Goal: Task Accomplishment & Management: Manage account settings

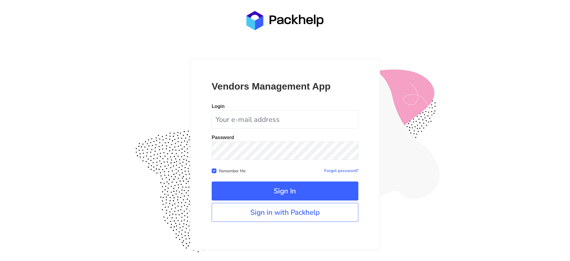
click at [302, 224] on div "Vendors Management App Login Password Remember Me Forgot password? Sign In" at bounding box center [285, 155] width 190 height 192
click at [302, 217] on link "Sign in with Packhelp" at bounding box center [285, 212] width 147 height 19
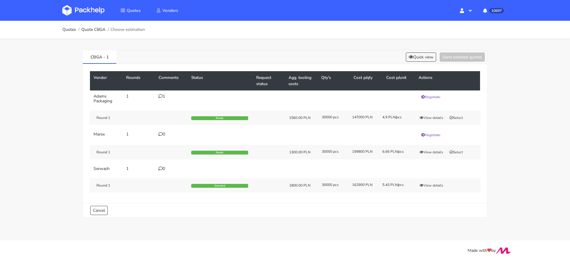
click at [103, 12] on img at bounding box center [83, 10] width 42 height 11
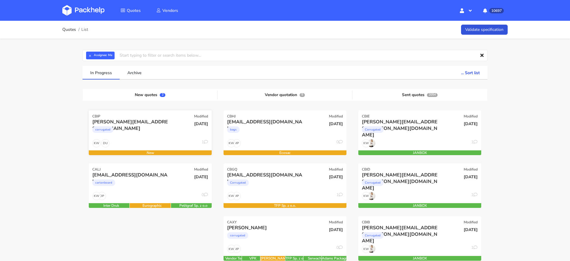
click at [158, 139] on div "tobias@decus-gmbh.com corrugated" at bounding box center [129, 129] width 83 height 20
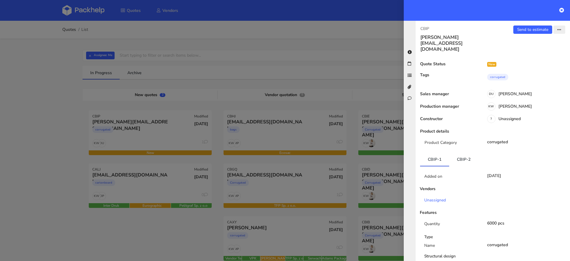
click at [557, 27] on button "button" at bounding box center [560, 30] width 12 height 8
click at [477, 73] on div "Tags" at bounding box center [448, 79] width 64 height 13
click at [510, 104] on div "KW Klaudia Wiśniewska" at bounding box center [525, 107] width 90 height 7
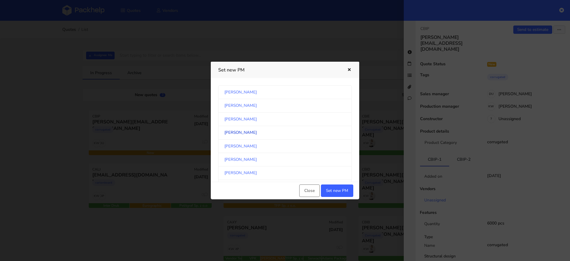
scroll to position [310, 0]
click at [273, 133] on link "[PERSON_NAME]" at bounding box center [285, 132] width 134 height 13
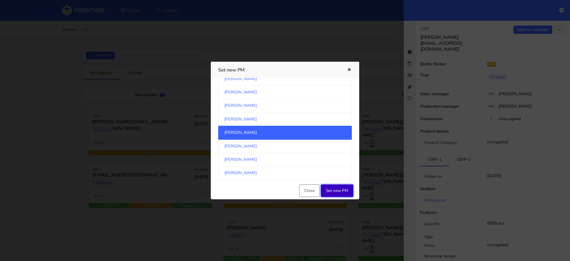
click at [338, 190] on button "Set new PM" at bounding box center [337, 191] width 32 height 12
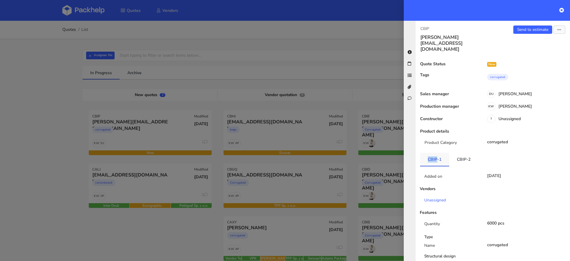
drag, startPoint x: 425, startPoint y: 150, endPoint x: 437, endPoint y: 149, distance: 12.2
click at [437, 153] on link "CBIP-1" at bounding box center [434, 159] width 29 height 13
copy link "CBIP"
click at [142, 130] on div at bounding box center [285, 130] width 570 height 261
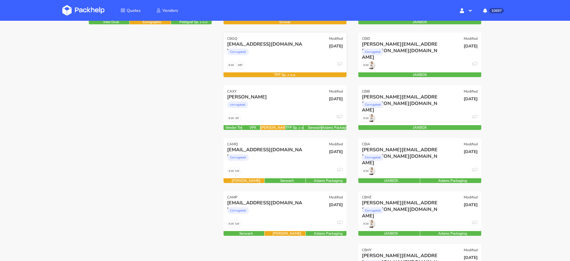
scroll to position [132, 0]
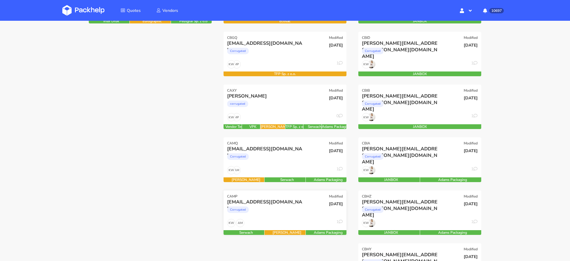
click at [294, 217] on div "jad@rebellesnacks.com Corrugated" at bounding box center [264, 209] width 83 height 20
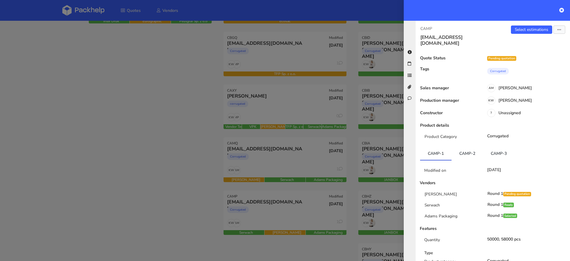
click at [466, 147] on link "CAMP-2" at bounding box center [467, 153] width 31 height 13
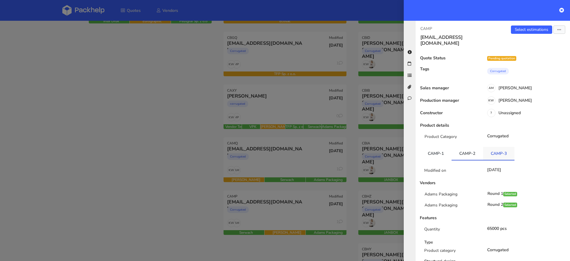
click at [500, 147] on link "CAMP-3" at bounding box center [498, 153] width 31 height 13
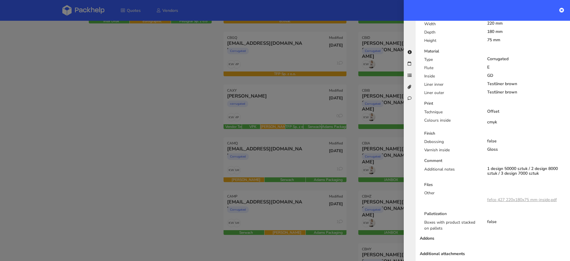
scroll to position [0, 0]
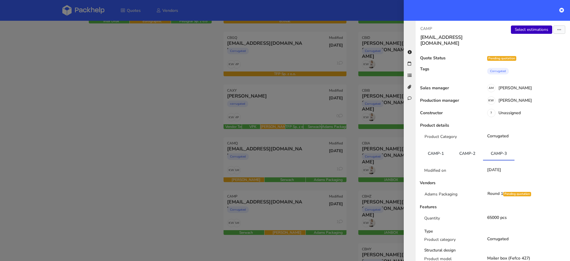
click at [529, 30] on link "Select estimations" at bounding box center [531, 30] width 41 height 8
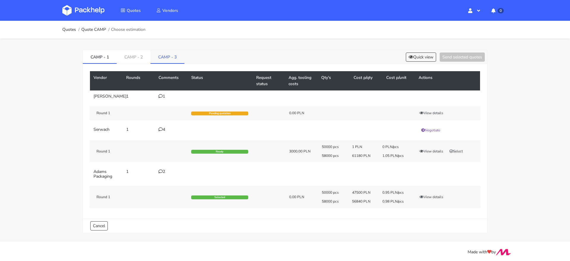
click at [164, 57] on link "CAMP - 3" at bounding box center [168, 56] width 34 height 13
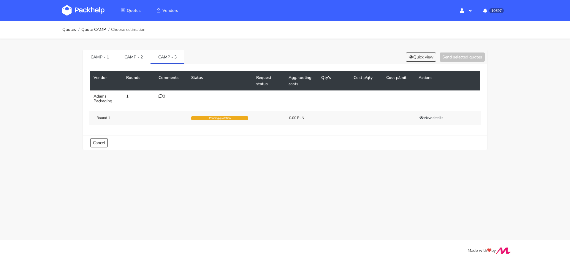
click at [161, 96] on icon at bounding box center [161, 96] width 4 height 4
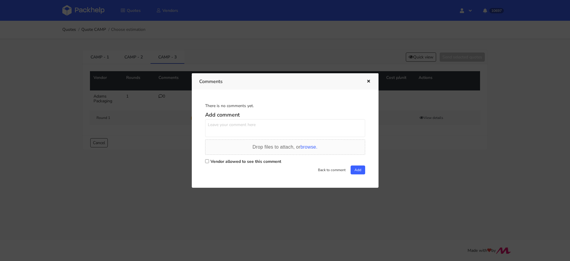
click at [207, 161] on input "Vendor allowed to see this comment" at bounding box center [207, 162] width 4 height 4
checkbox input "true"
click at [218, 133] on textarea at bounding box center [285, 128] width 160 height 18
type textarea "Przypominam się z prośbą o wycene"
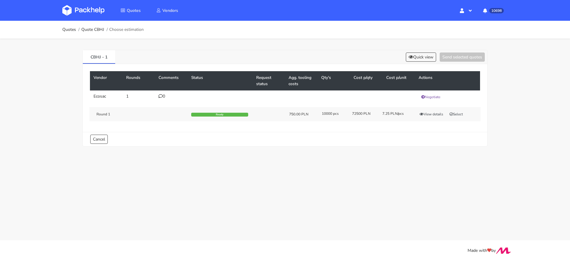
click at [421, 62] on div "CBHJ - 1 Quick view Send selected quotes" at bounding box center [285, 57] width 405 height 14
click at [407, 45] on div "CBHJ - 1 Quick view Send selected quotes Vendor Rounds Comments Status Request …" at bounding box center [285, 97] width 428 height 117
click at [408, 46] on div "CBHJ - 1 Quick view Send selected quotes Vendor Rounds Comments Status Request …" at bounding box center [285, 97] width 428 height 117
click at [408, 54] on button "Quick view" at bounding box center [421, 57] width 30 height 9
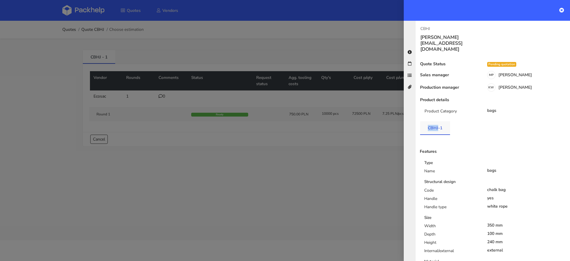
drag, startPoint x: 427, startPoint y: 118, endPoint x: 439, endPoint y: 117, distance: 11.9
click at [439, 122] on link "CBHJ-1" at bounding box center [435, 128] width 30 height 13
copy link "CBHJ"
click at [431, 122] on link "CBHJ-1" at bounding box center [435, 128] width 30 height 13
drag, startPoint x: 429, startPoint y: 116, endPoint x: 444, endPoint y: 116, distance: 15.5
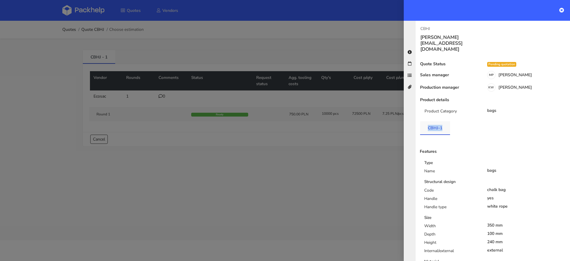
click at [444, 122] on link "CBHJ-1" at bounding box center [435, 128] width 30 height 13
copy link "CBHJ-1"
click at [284, 119] on div at bounding box center [285, 130] width 570 height 261
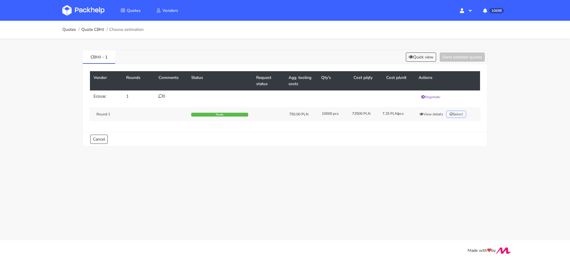
click at [461, 115] on button "Select" at bounding box center [456, 114] width 19 height 6
click at [461, 56] on button "Send selected quotes ( 1 )" at bounding box center [458, 57] width 53 height 9
click at [431, 113] on button "View details" at bounding box center [431, 114] width 29 height 6
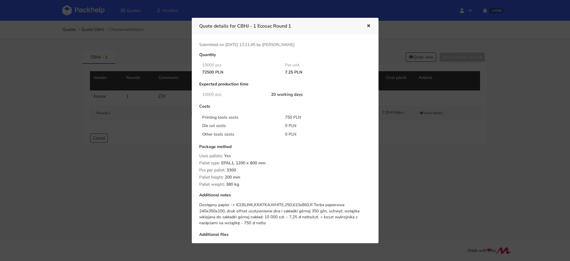
click at [243, 205] on div "Dostępny papier -> ICEBLINK,KRATKA,WHITE,250,610x860,R Torba papierowa 240x350x…" at bounding box center [285, 214] width 172 height 24
copy div "ICEBLINK"
click at [293, 207] on div "Dostępny papier -> ICEBLINK,KRATKA,WHITE,250,610x860,R Torba papierowa 240x350x…" at bounding box center [285, 214] width 172 height 24
drag, startPoint x: 290, startPoint y: 204, endPoint x: 235, endPoint y: 207, distance: 54.5
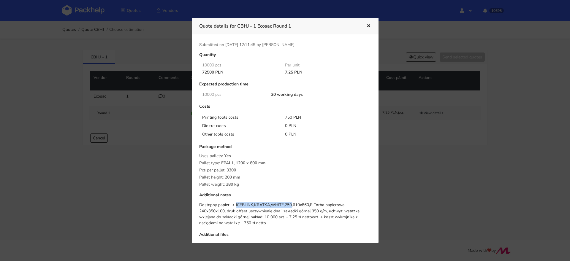
click at [235, 207] on div "Dostępny papier -> ICEBLINK,KRATKA,WHITE,250,610x860,R Torba papierowa 240x350x…" at bounding box center [285, 214] width 172 height 24
copy div "ICEBLINK,KRATKA,WHITE,250"
click at [249, 201] on div "Additional notes" at bounding box center [285, 197] width 172 height 9
drag, startPoint x: 235, startPoint y: 205, endPoint x: 291, endPoint y: 205, distance: 55.9
click at [291, 205] on div "Dostępny papier -> ICEBLINK,KRATKA,WHITE,250,610x860,R Torba papierowa 240x350x…" at bounding box center [285, 214] width 172 height 24
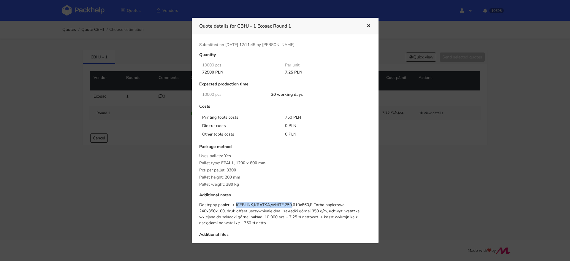
copy div "ICEBLINK,KRATKA,WHITE,250"
click at [110, 198] on div at bounding box center [285, 130] width 570 height 261
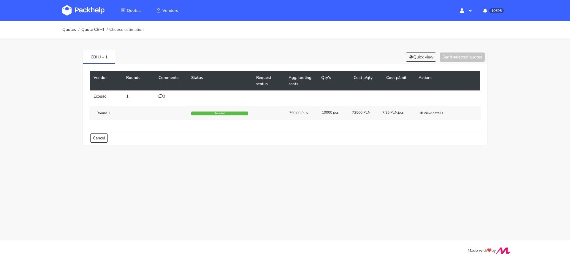
click at [159, 95] on icon at bounding box center [161, 96] width 4 height 4
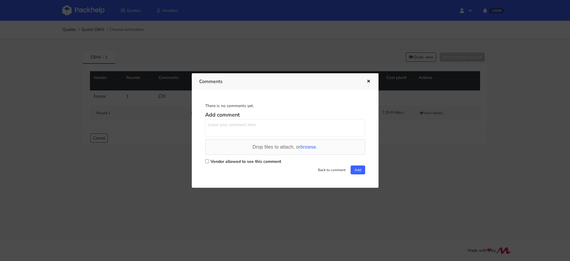
click at [208, 163] on input "Vendor allowed to see this comment" at bounding box center [207, 162] width 4 height 4
checkbox input "true"
click at [217, 134] on textarea at bounding box center [285, 128] width 160 height 18
paste textarea "ICEBLINK,KRATKA,WHITE,250"
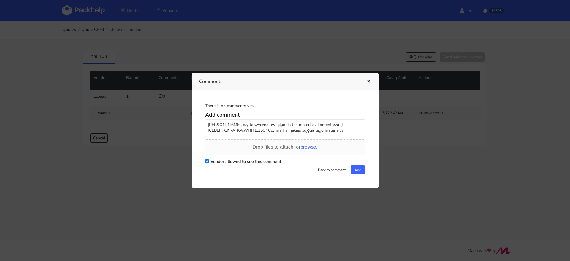
click at [268, 127] on textarea "Panie Michale, czy ta wycena uwzględnia ten materiał z komentarza tj. ICEBLINK,…" at bounding box center [285, 128] width 160 height 18
type textarea "Panie Michale, czy ta wycena uwzględnia ten materiał z komentarza tj. ICEBLINK,…"
click at [360, 176] on div "There is no comments yet. Add comment Panie Michale, czy ta wycena uwzględnia t…" at bounding box center [285, 138] width 172 height 83
click at [357, 171] on button "Add" at bounding box center [358, 170] width 15 height 9
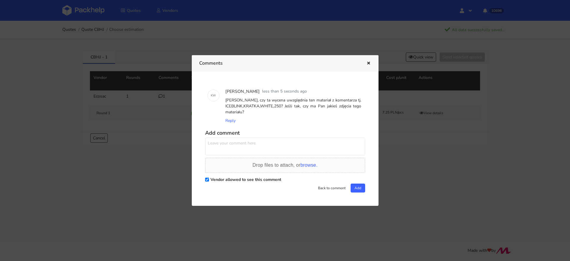
click at [81, 66] on div at bounding box center [285, 130] width 570 height 261
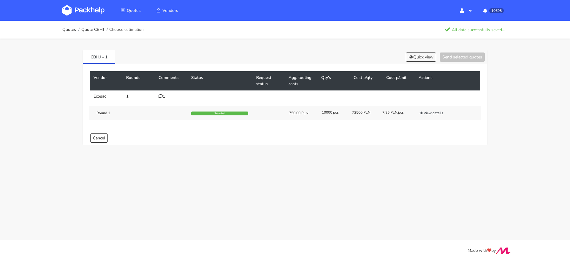
click at [88, 6] on img at bounding box center [83, 10] width 42 height 11
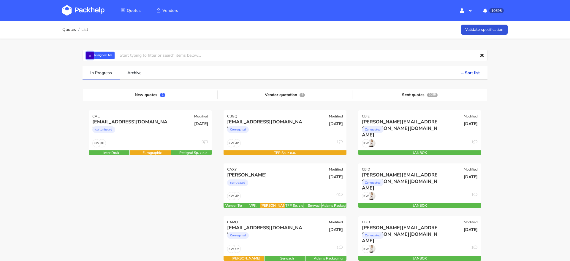
click at [90, 57] on button "×" at bounding box center [90, 56] width 8 height 8
click at [95, 57] on input "text" at bounding box center [285, 55] width 405 height 11
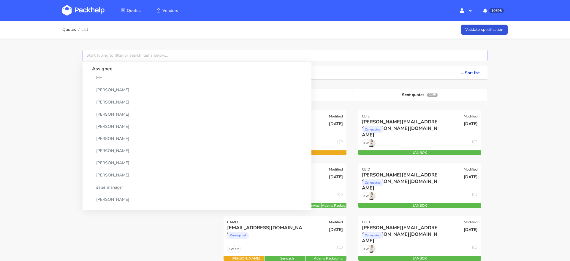
paste input "CBHJ"
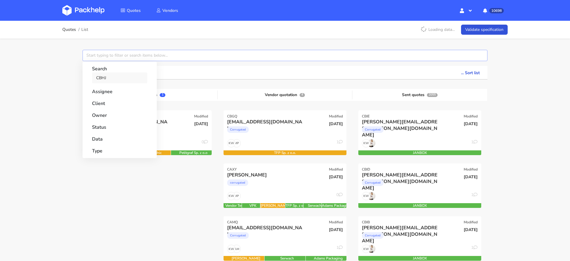
type input "CBHJ"
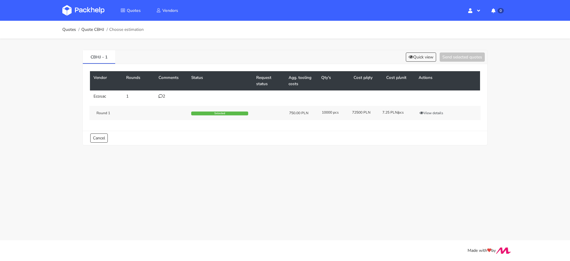
click at [165, 97] on div "2" at bounding box center [172, 96] width 26 height 5
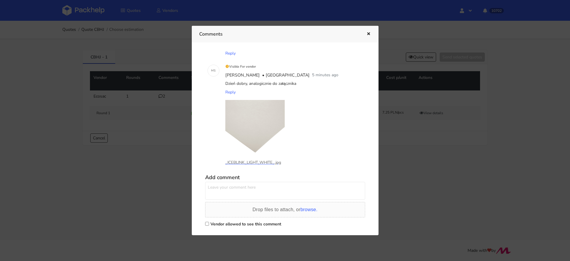
scroll to position [58, 0]
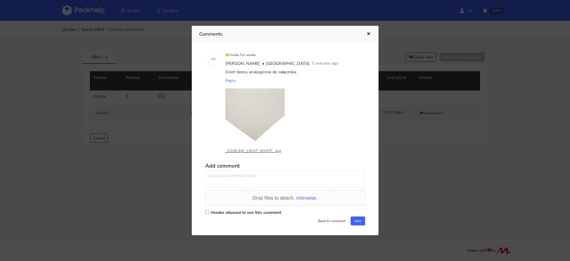
click at [250, 151] on p "_ICEBLINK_LIGHT_WHITE_.jpg" at bounding box center [255, 151] width 59 height 7
click at [126, 135] on div at bounding box center [285, 130] width 570 height 261
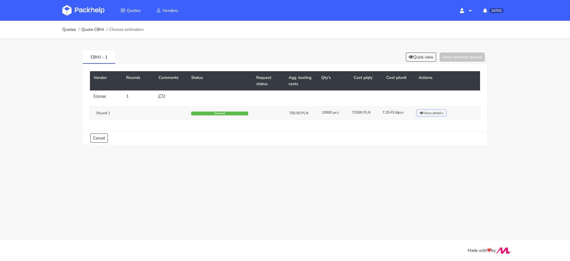
click at [428, 111] on button "View details" at bounding box center [431, 113] width 29 height 6
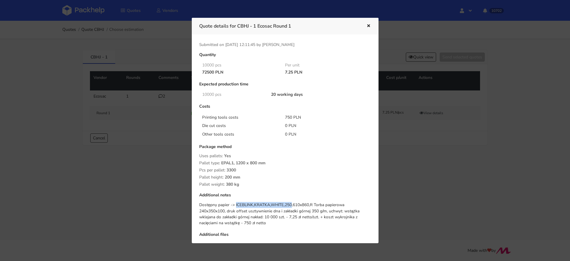
drag, startPoint x: 235, startPoint y: 206, endPoint x: 291, endPoint y: 204, distance: 55.6
click at [291, 204] on div "Dostępny papier -> ICEBLINK,KRATKA,WHITE,250,610x860,R Torba papierowa 240x350x…" at bounding box center [285, 214] width 172 height 24
copy div "ICEBLINK,KRATKA,WHITE,250"
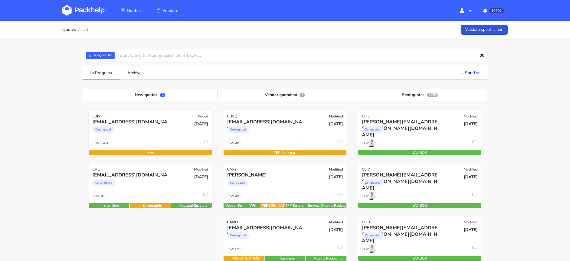
click at [159, 143] on div "AM KW 1" at bounding box center [150, 144] width 123 height 11
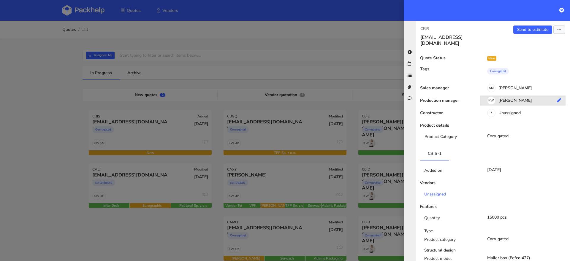
click at [509, 98] on div "KW Klaudia Wiśniewska" at bounding box center [525, 101] width 90 height 7
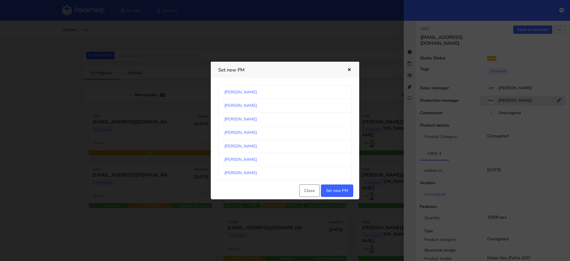
scroll to position [310, 0]
click at [301, 127] on link "[PERSON_NAME]" at bounding box center [285, 132] width 134 height 13
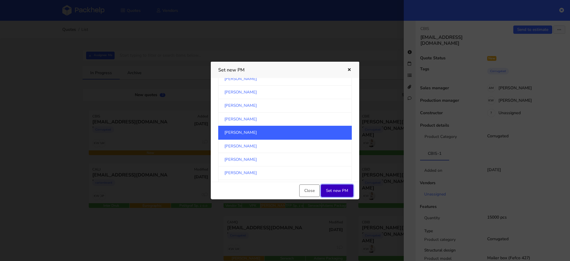
click at [332, 191] on button "Set new PM" at bounding box center [337, 191] width 32 height 12
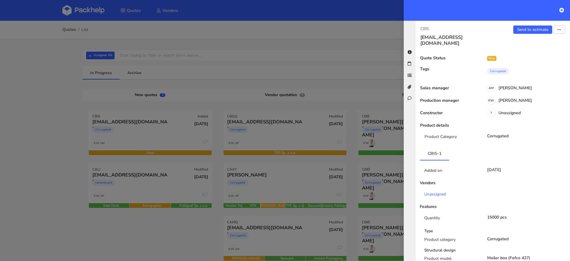
click at [26, 129] on div at bounding box center [285, 130] width 570 height 261
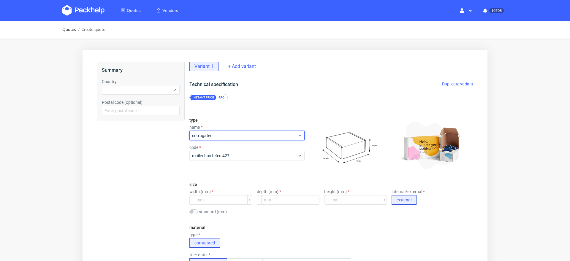
click at [226, 137] on span "corrugated" at bounding box center [244, 136] width 105 height 6
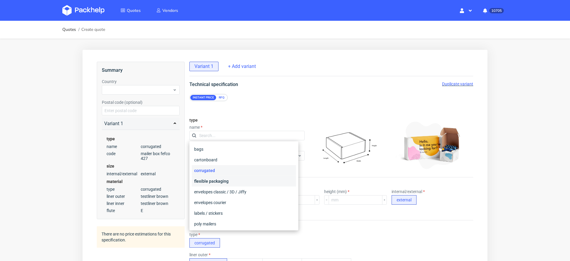
click at [224, 182] on div "flexible packaging" at bounding box center [244, 181] width 104 height 11
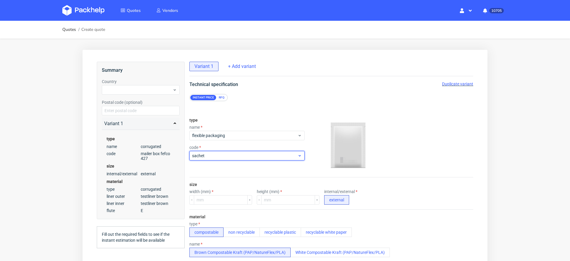
click at [218, 158] on span "sachet" at bounding box center [244, 156] width 105 height 6
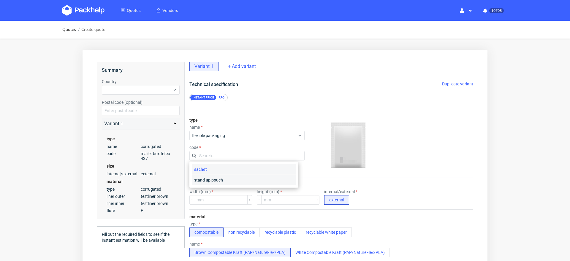
click at [216, 178] on div "stand up pouch" at bounding box center [244, 180] width 104 height 11
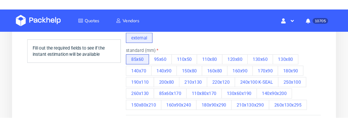
scroll to position [264, 0]
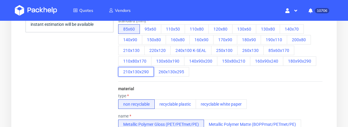
click at [138, 72] on button "210x130x290" at bounding box center [136, 72] width 36 height 10
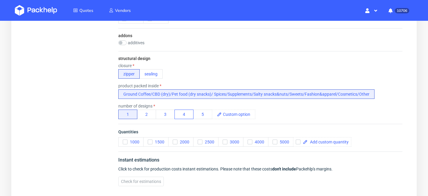
scroll to position [329, 0]
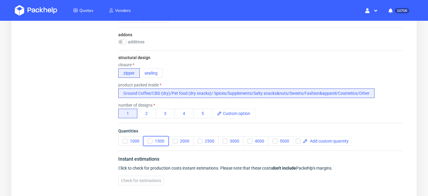
click at [155, 140] on span "1500" at bounding box center [158, 141] width 12 height 5
click at [141, 181] on span "Check for estimations" at bounding box center [141, 181] width 40 height 4
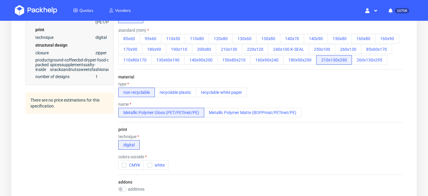
scroll to position [182, 0]
click at [130, 163] on span "CMYK" at bounding box center [134, 165] width 14 height 5
click at [149, 164] on icon "button" at bounding box center [150, 165] width 4 height 4
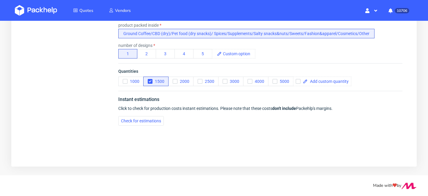
scroll to position [371, 0]
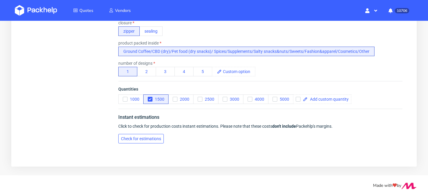
click at [157, 138] on span "Check for estimations" at bounding box center [141, 139] width 40 height 4
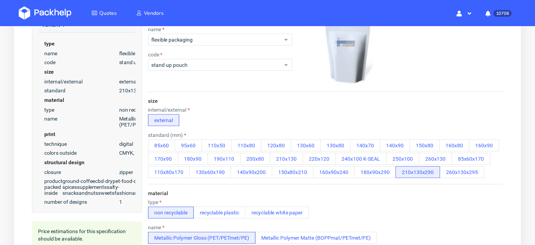
scroll to position [104, 0]
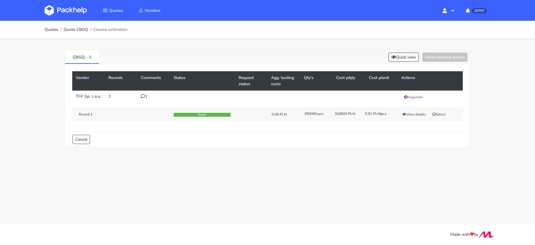
click at [143, 95] on icon at bounding box center [143, 96] width 4 height 4
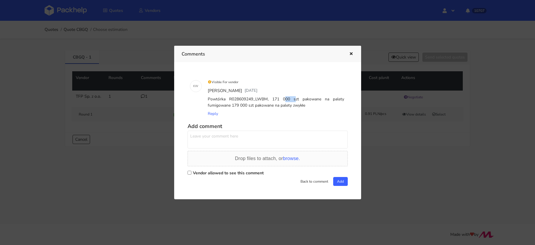
drag, startPoint x: 265, startPoint y: 100, endPoint x: 253, endPoint y: 100, distance: 11.6
click at [253, 100] on div "Powtórka R028609249_LWBM, 171 000 szt pakowane na palety fumigowane 179 000 szt…" at bounding box center [276, 102] width 139 height 15
copy div "LWBM"
click at [386, 149] on div at bounding box center [267, 122] width 535 height 245
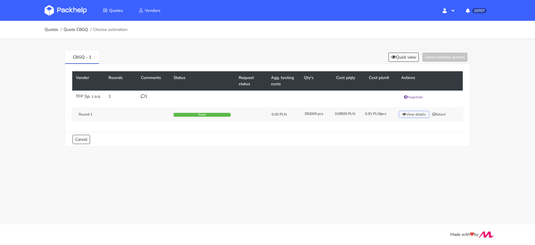
click at [408, 117] on button "View details" at bounding box center [413, 114] width 29 height 6
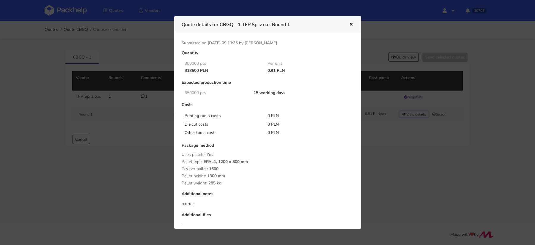
scroll to position [51, 0]
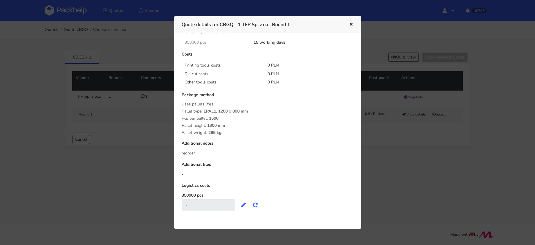
click at [407, 167] on div at bounding box center [267, 122] width 535 height 245
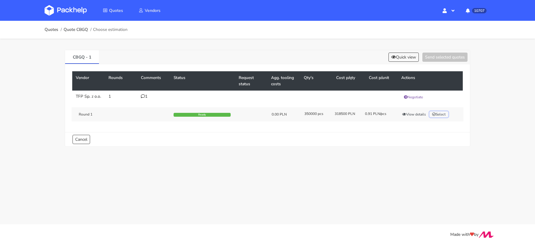
click at [428, 117] on button "Select" at bounding box center [438, 114] width 19 height 6
click at [428, 56] on button "Send selected quotes ( 1 )" at bounding box center [440, 57] width 53 height 9
click at [410, 114] on div "Round 1 Ready 0.00 PLN 350000 pcs 318500 PLN 0.91 PLN/pcs View details Selected" at bounding box center [268, 114] width 392 height 14
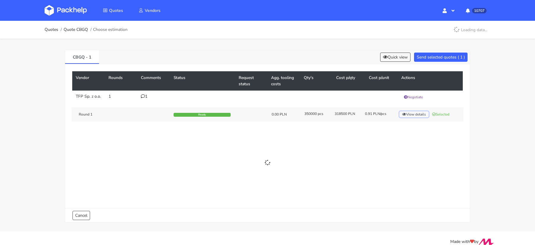
click at [410, 116] on button "View details" at bounding box center [413, 114] width 29 height 6
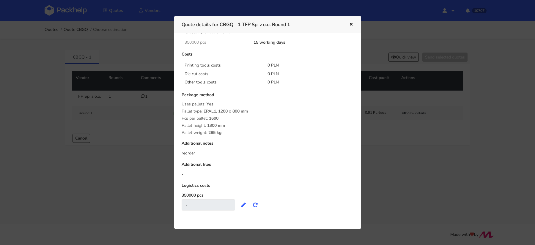
click at [406, 147] on div at bounding box center [267, 122] width 535 height 245
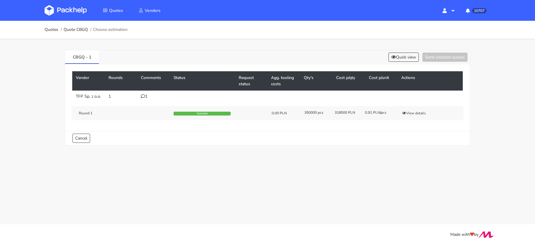
click at [396, 52] on div "CBGQ - 1 Quick view Send selected quotes" at bounding box center [267, 57] width 405 height 14
click at [397, 55] on button "Quick view" at bounding box center [403, 57] width 30 height 9
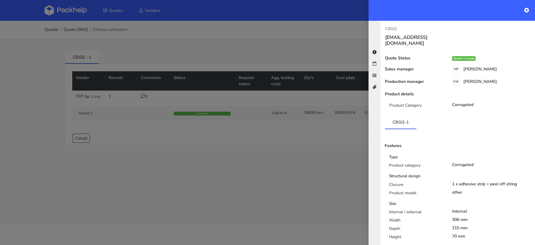
scroll to position [204, 0]
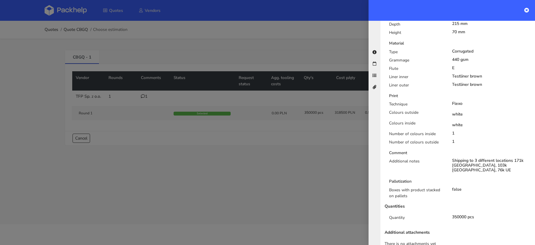
click at [305, 146] on div at bounding box center [267, 122] width 535 height 245
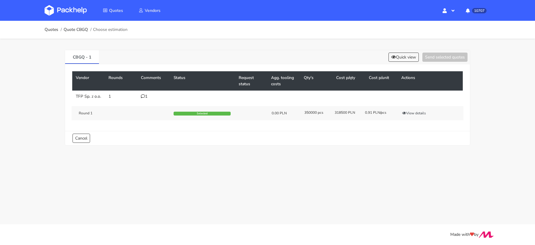
click at [76, 14] on img at bounding box center [66, 10] width 42 height 11
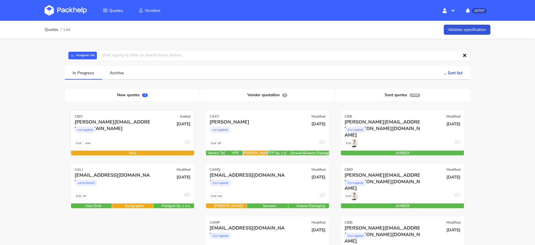
click at [129, 122] on div "[PERSON_NAME][EMAIL_ADDRESS][DOMAIN_NAME]" at bounding box center [114, 122] width 79 height 7
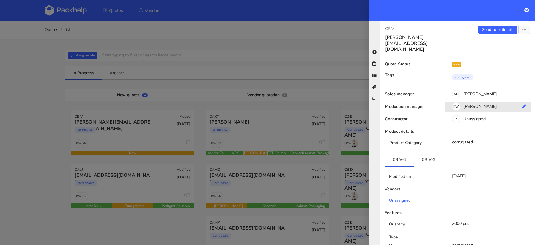
click at [474, 104] on div "KW [PERSON_NAME]" at bounding box center [490, 107] width 90 height 7
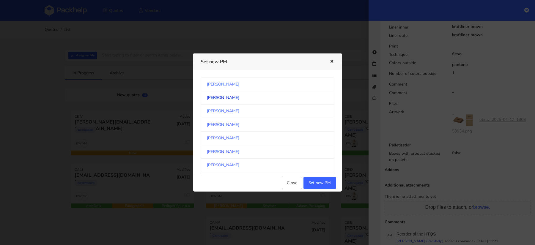
scroll to position [310, 0]
click at [248, 122] on link "[PERSON_NAME]" at bounding box center [268, 125] width 134 height 13
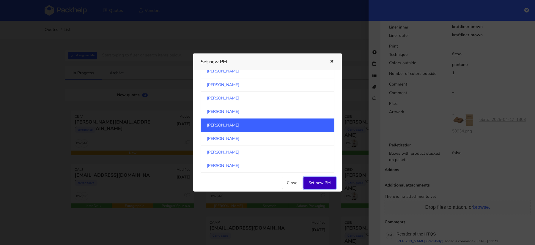
click at [321, 184] on button "Set new PM" at bounding box center [319, 183] width 32 height 12
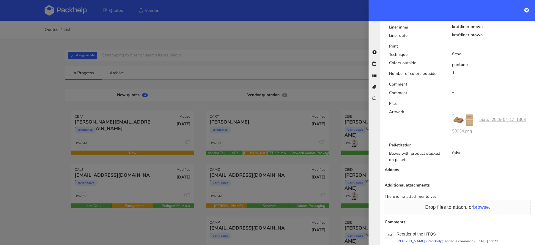
click at [62, 99] on div at bounding box center [267, 122] width 535 height 245
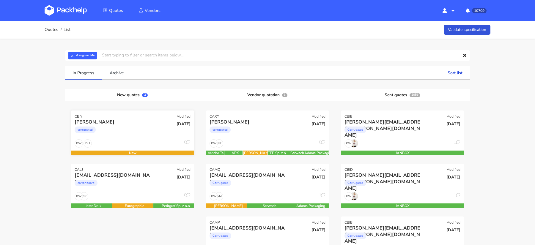
click at [130, 140] on div "DU KW 0" at bounding box center [132, 144] width 123 height 11
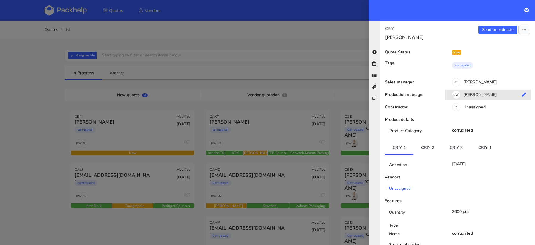
click at [482, 98] on div "KW [PERSON_NAME]" at bounding box center [490, 95] width 90 height 7
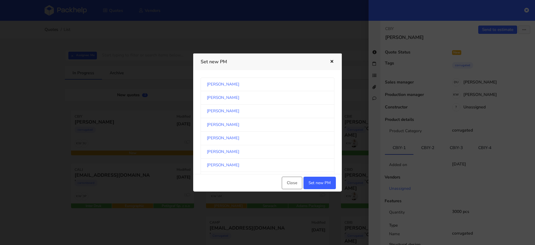
scroll to position [310, 0]
click at [282, 120] on link "[PERSON_NAME]" at bounding box center [268, 125] width 134 height 13
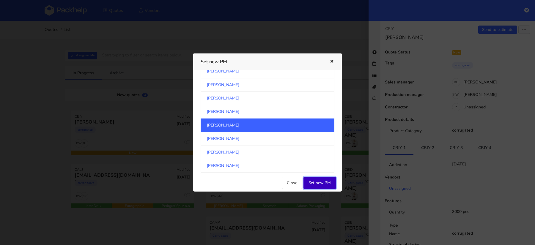
click at [318, 181] on button "Set new PM" at bounding box center [319, 183] width 32 height 12
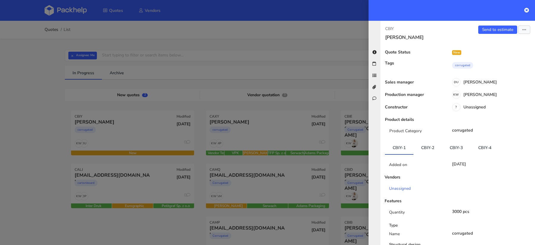
click at [29, 74] on div at bounding box center [267, 122] width 535 height 245
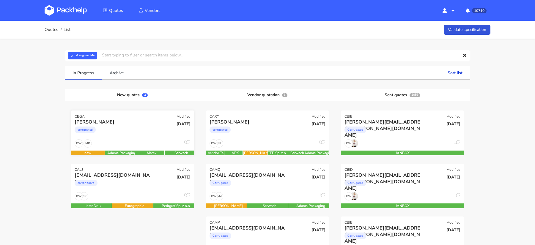
click at [122, 127] on div "corrugated" at bounding box center [114, 131] width 79 height 12
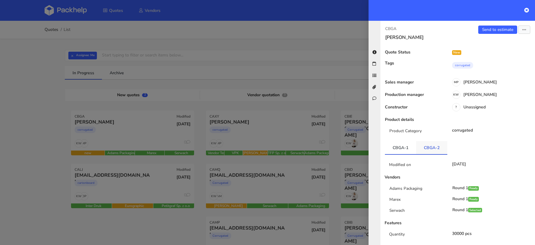
click at [425, 144] on link "CBGA-2" at bounding box center [431, 147] width 31 height 13
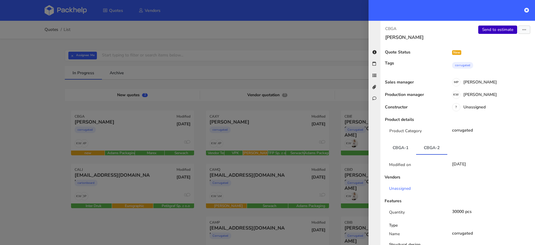
click at [497, 26] on link "Send to estimate" at bounding box center [497, 30] width 39 height 8
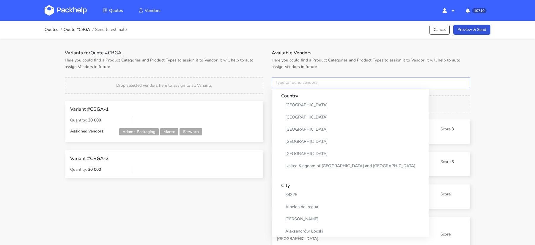
click at [284, 86] on input "text" at bounding box center [371, 82] width 198 height 11
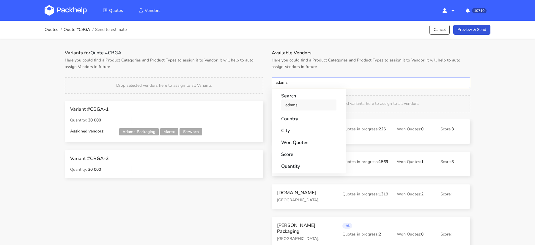
type input "adams"
click at [291, 110] on link "adams" at bounding box center [308, 105] width 55 height 11
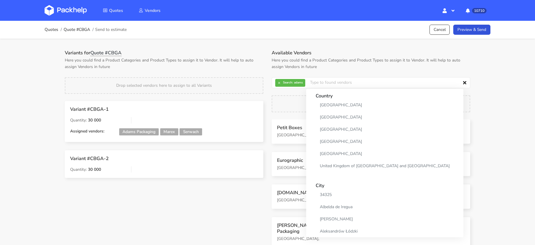
click at [241, 53] on h1 "Variants for Quote #CBGA" at bounding box center [164, 53] width 198 height 6
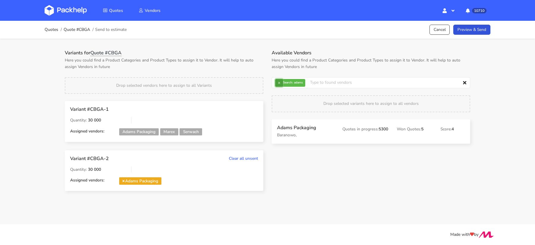
click at [281, 82] on button "×" at bounding box center [279, 83] width 8 height 8
click at [281, 83] on input "text" at bounding box center [371, 82] width 198 height 11
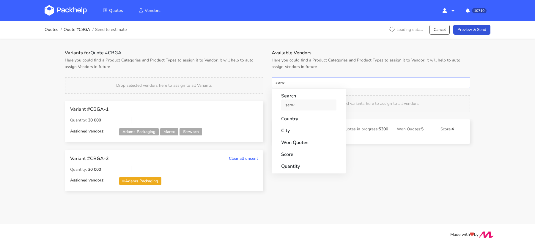
type input "serw"
click at [292, 108] on link "serw" at bounding box center [308, 105] width 55 height 11
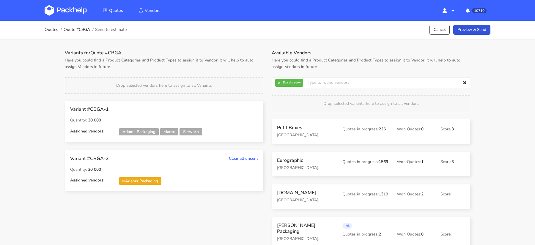
click at [241, 45] on div "Variants for Quote #CBGA Here you could find a Product Categories and Product T…" at bounding box center [267, 147] width 428 height 216
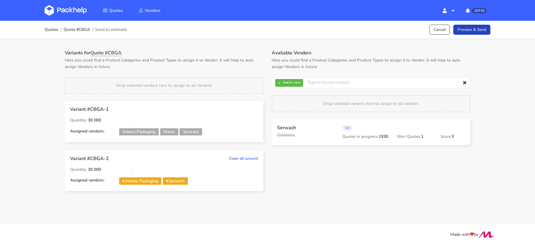
click at [470, 34] on link "Preview & Send" at bounding box center [471, 30] width 37 height 10
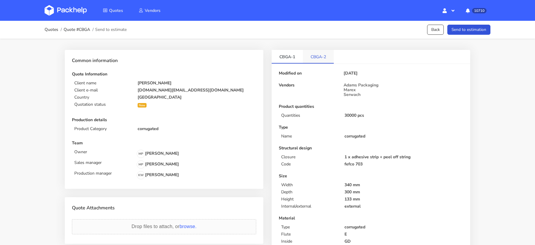
click at [312, 54] on link "CBGA-2" at bounding box center [318, 56] width 31 height 13
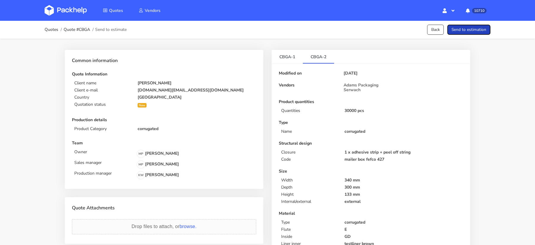
click at [469, 31] on button "Send to estimation" at bounding box center [468, 30] width 43 height 10
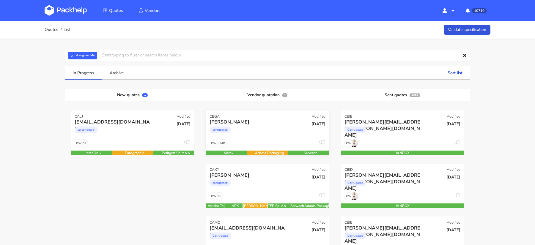
click at [278, 133] on div "corrugated" at bounding box center [248, 131] width 79 height 12
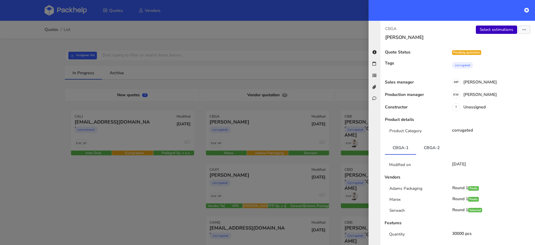
click at [485, 31] on link "Select estimations" at bounding box center [496, 30] width 41 height 8
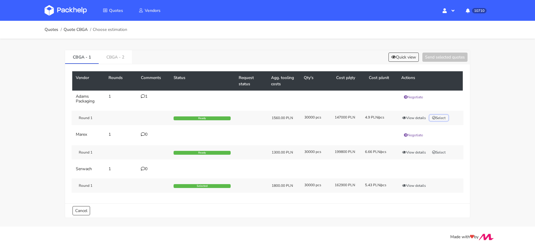
click at [440, 117] on button "Select" at bounding box center [438, 118] width 19 height 6
click at [438, 57] on button "Send selected quotes ( 1 )" at bounding box center [440, 57] width 53 height 9
click at [416, 114] on div "Round 1 Ready 1560.00 PLN 30000 pcs 147000 PLN 4.9 PLN/pcs View details Selected" at bounding box center [268, 118] width 392 height 14
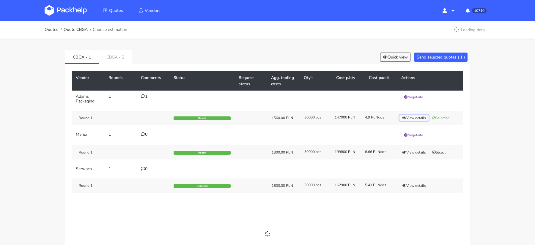
click at [414, 116] on button "View details" at bounding box center [413, 118] width 29 height 6
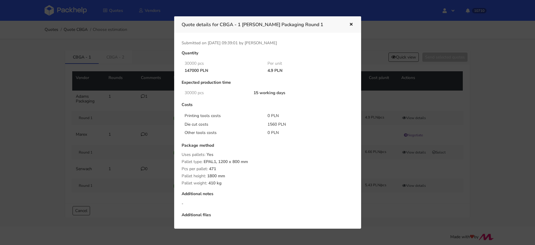
click at [450, 182] on div at bounding box center [267, 122] width 535 height 245
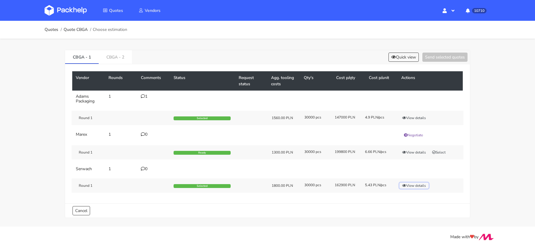
click at [419, 186] on button "View details" at bounding box center [413, 186] width 29 height 6
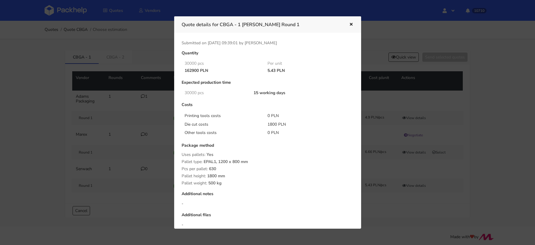
click at [447, 180] on div at bounding box center [267, 122] width 535 height 245
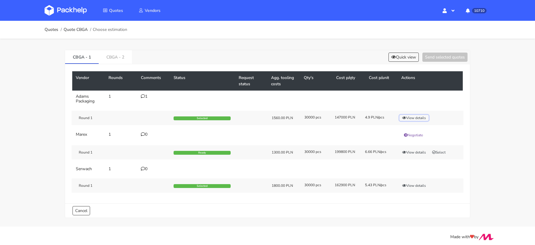
click at [415, 116] on button "View details" at bounding box center [413, 118] width 29 height 6
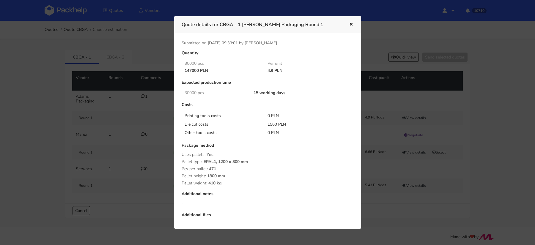
click at [452, 116] on div at bounding box center [267, 122] width 535 height 245
